Goal: Task Accomplishment & Management: Complete application form

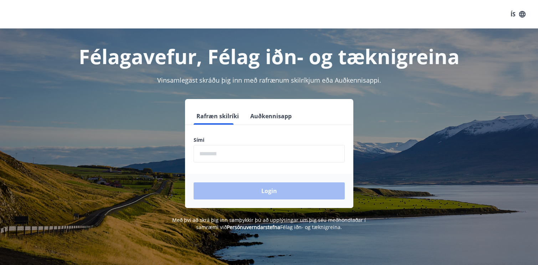
click at [232, 155] on input "phone" at bounding box center [268, 153] width 151 height 17
type input "********"
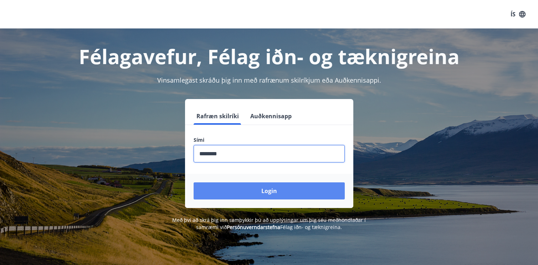
click at [247, 197] on button "Login" at bounding box center [268, 190] width 151 height 17
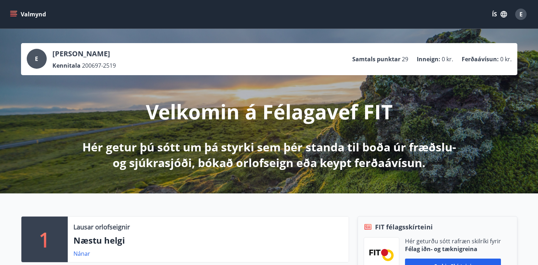
click at [13, 16] on icon "menu" at bounding box center [13, 16] width 6 height 1
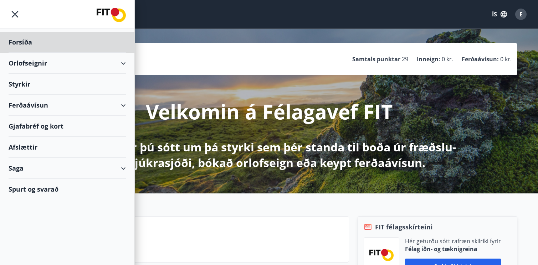
click at [20, 84] on div "Styrkir" at bounding box center [67, 84] width 117 height 21
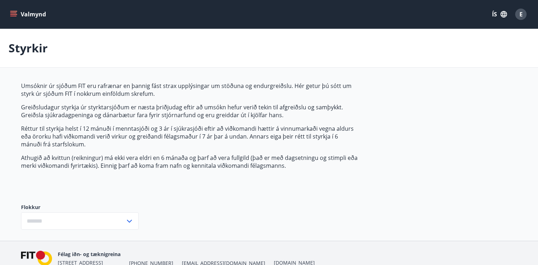
type input "***"
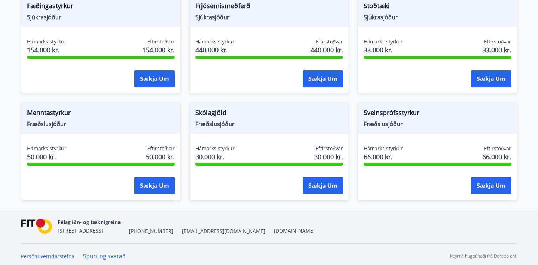
scroll to position [567, 0]
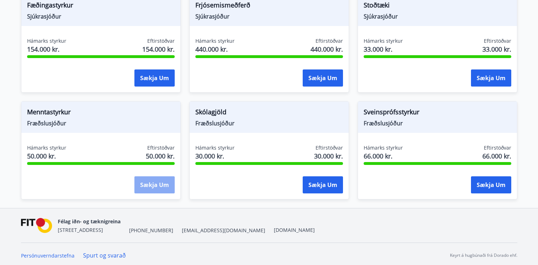
click at [159, 188] on button "Sækja um" at bounding box center [154, 184] width 40 height 17
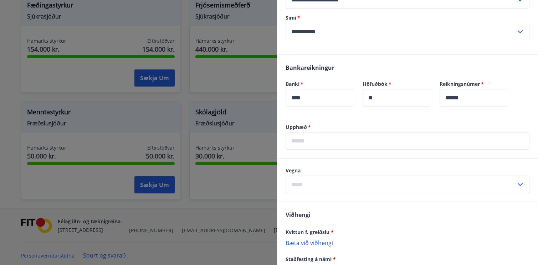
scroll to position [0, 0]
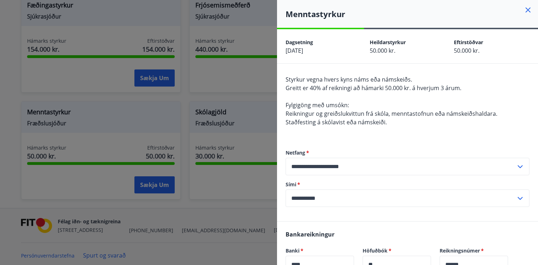
click at [241, 95] on div at bounding box center [269, 132] width 538 height 265
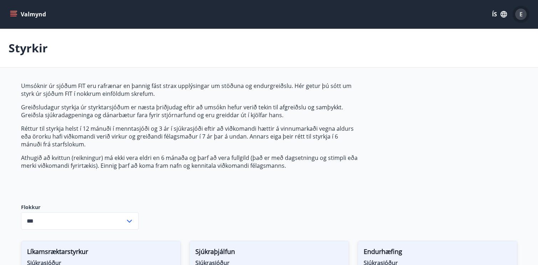
click at [517, 13] on div "E" at bounding box center [520, 14] width 11 height 11
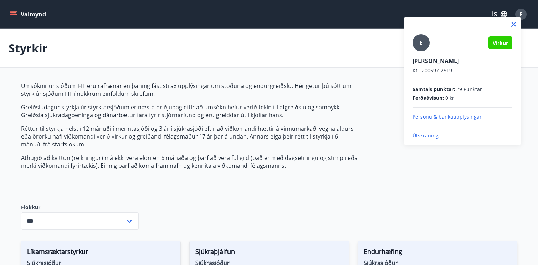
click at [423, 133] on p "Útskráning" at bounding box center [462, 135] width 100 height 7
